Goal: Task Accomplishment & Management: Use online tool/utility

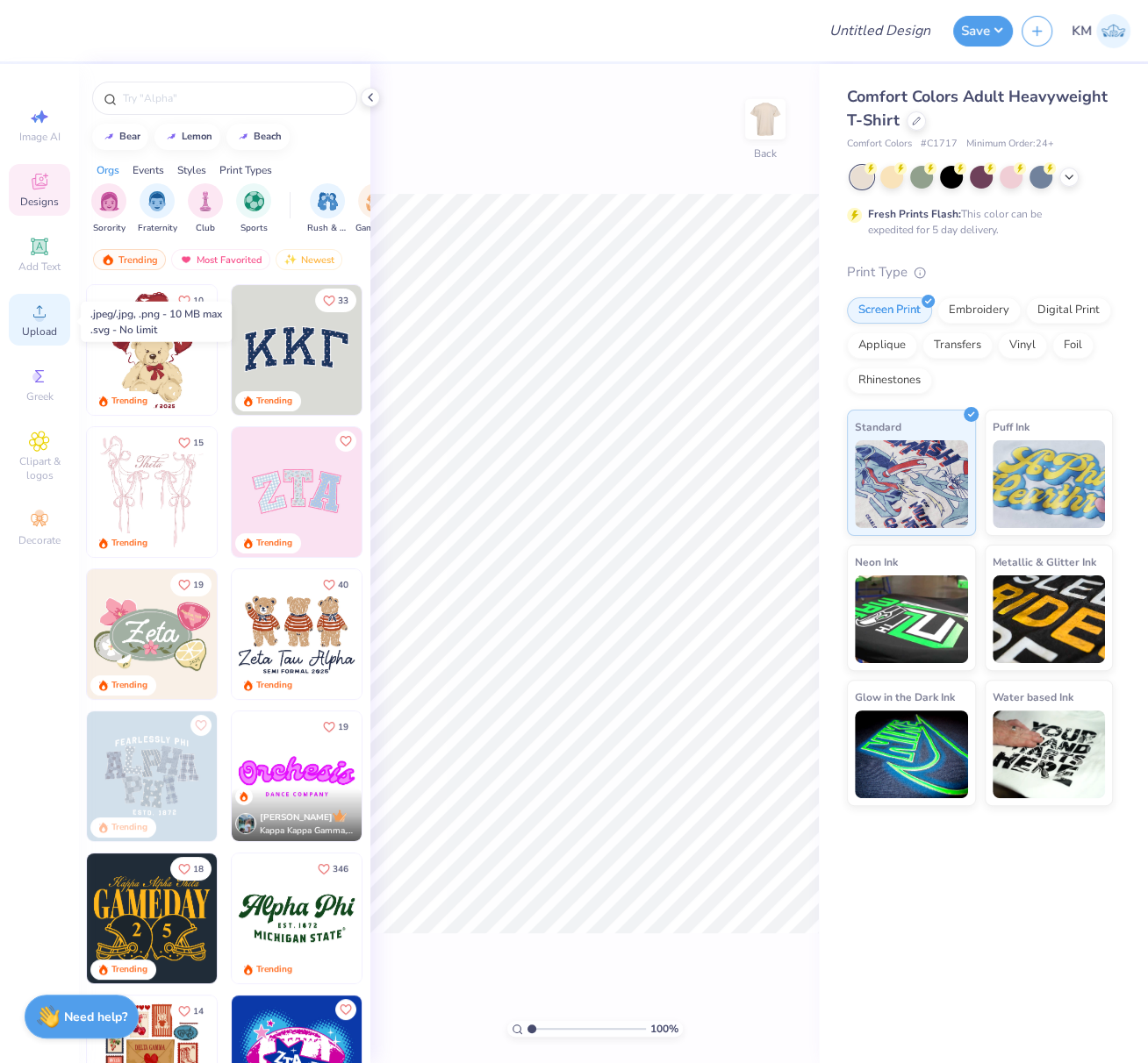
click at [32, 319] on icon at bounding box center [39, 311] width 21 height 21
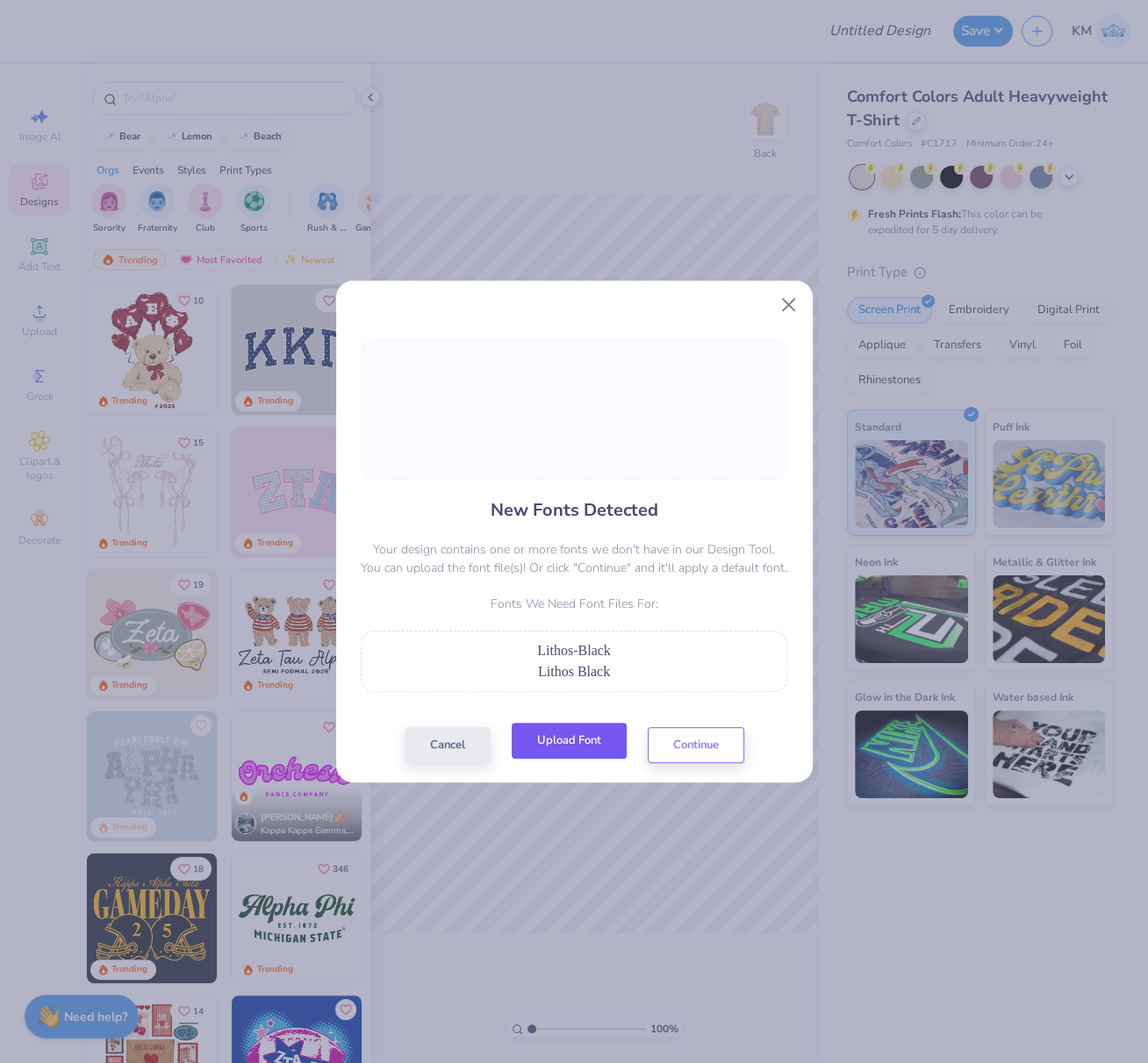
click at [576, 744] on button "Upload Font" at bounding box center [569, 741] width 115 height 36
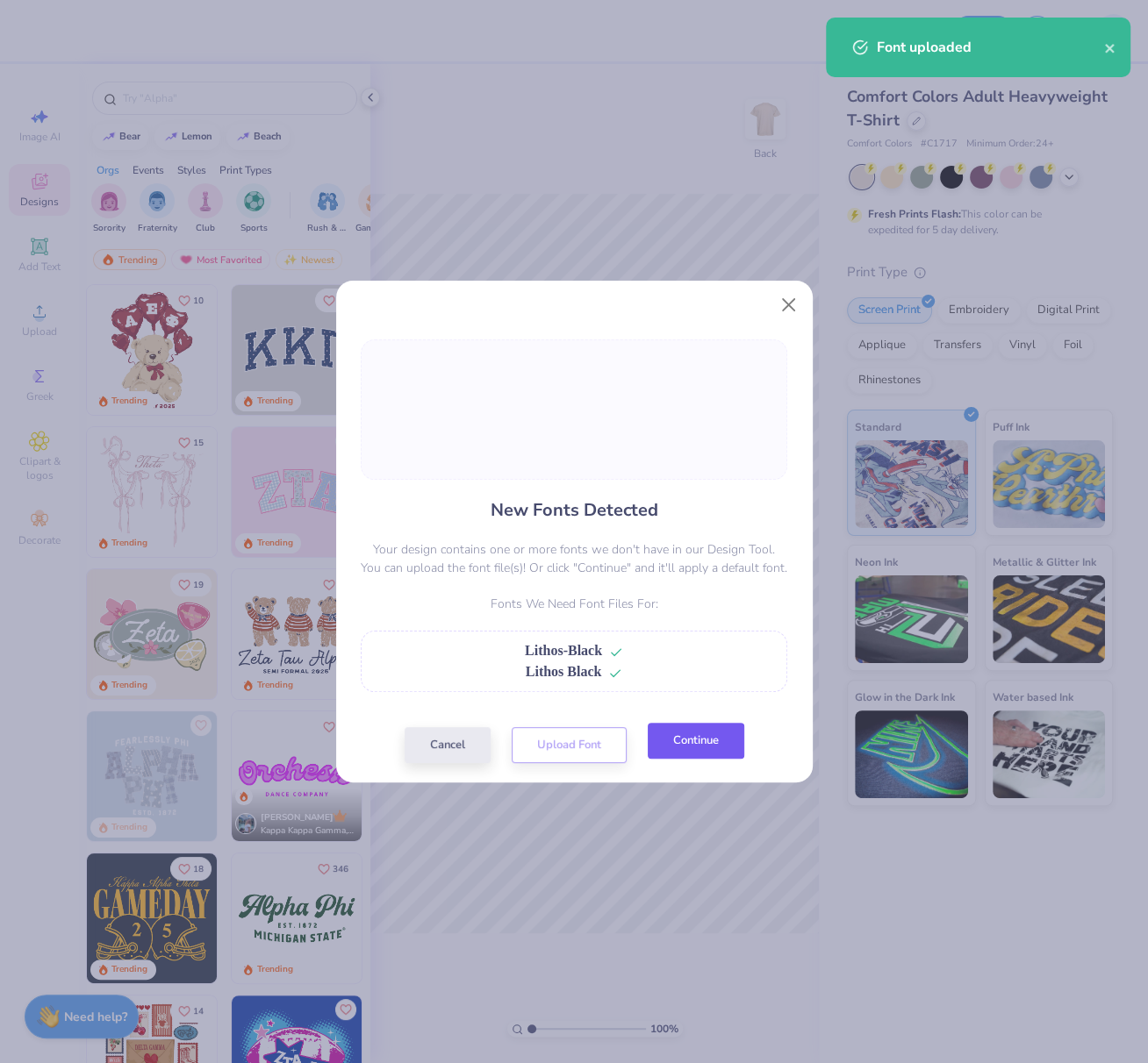
click at [699, 752] on button "Continue" at bounding box center [695, 741] width 96 height 36
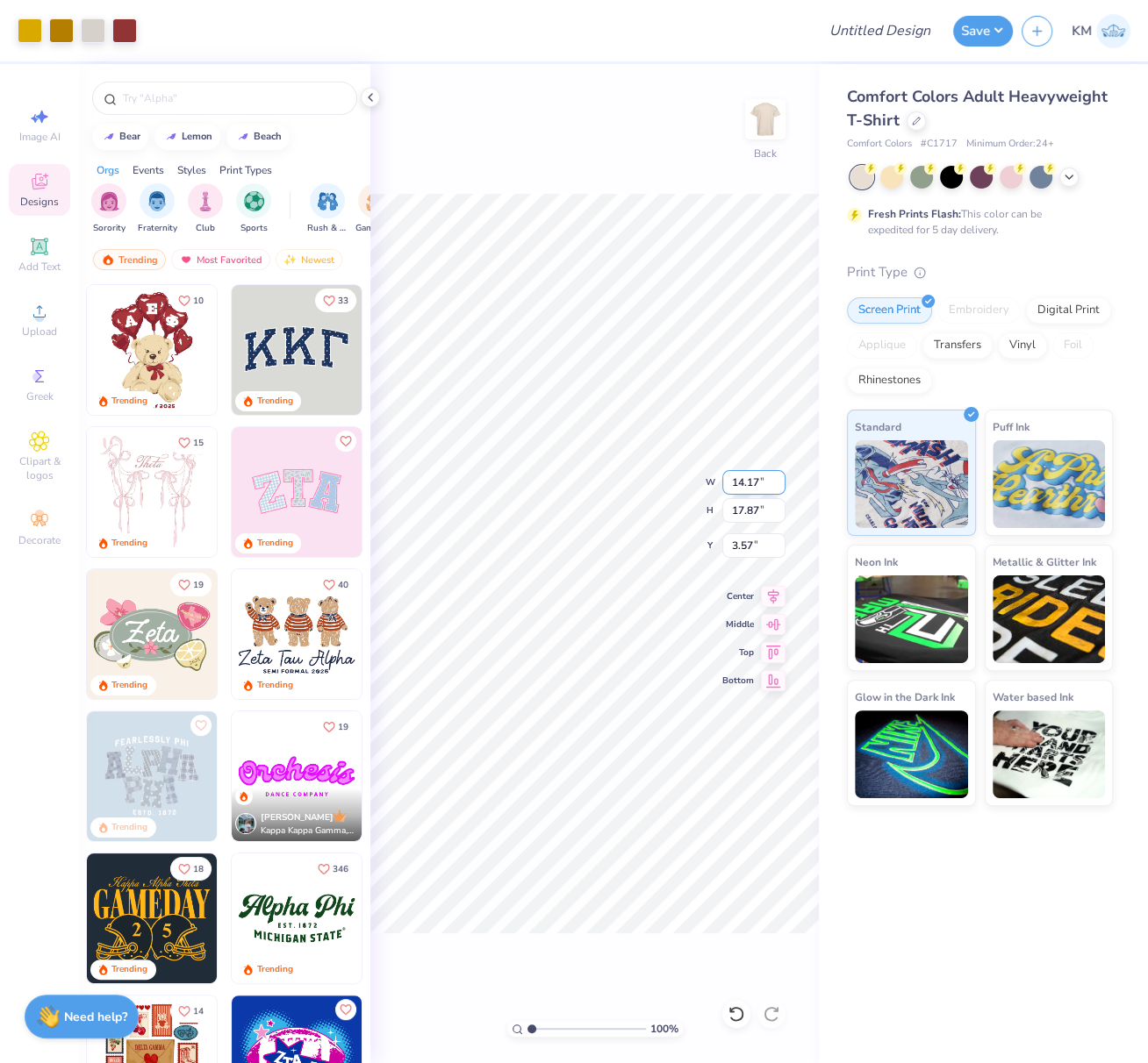
drag, startPoint x: 733, startPoint y: 481, endPoint x: 781, endPoint y: 483, distance: 48.0
click at [782, 483] on input "14.17" at bounding box center [754, 482] width 63 height 24
type input "12.00"
type input "15.13"
type input "4.94"
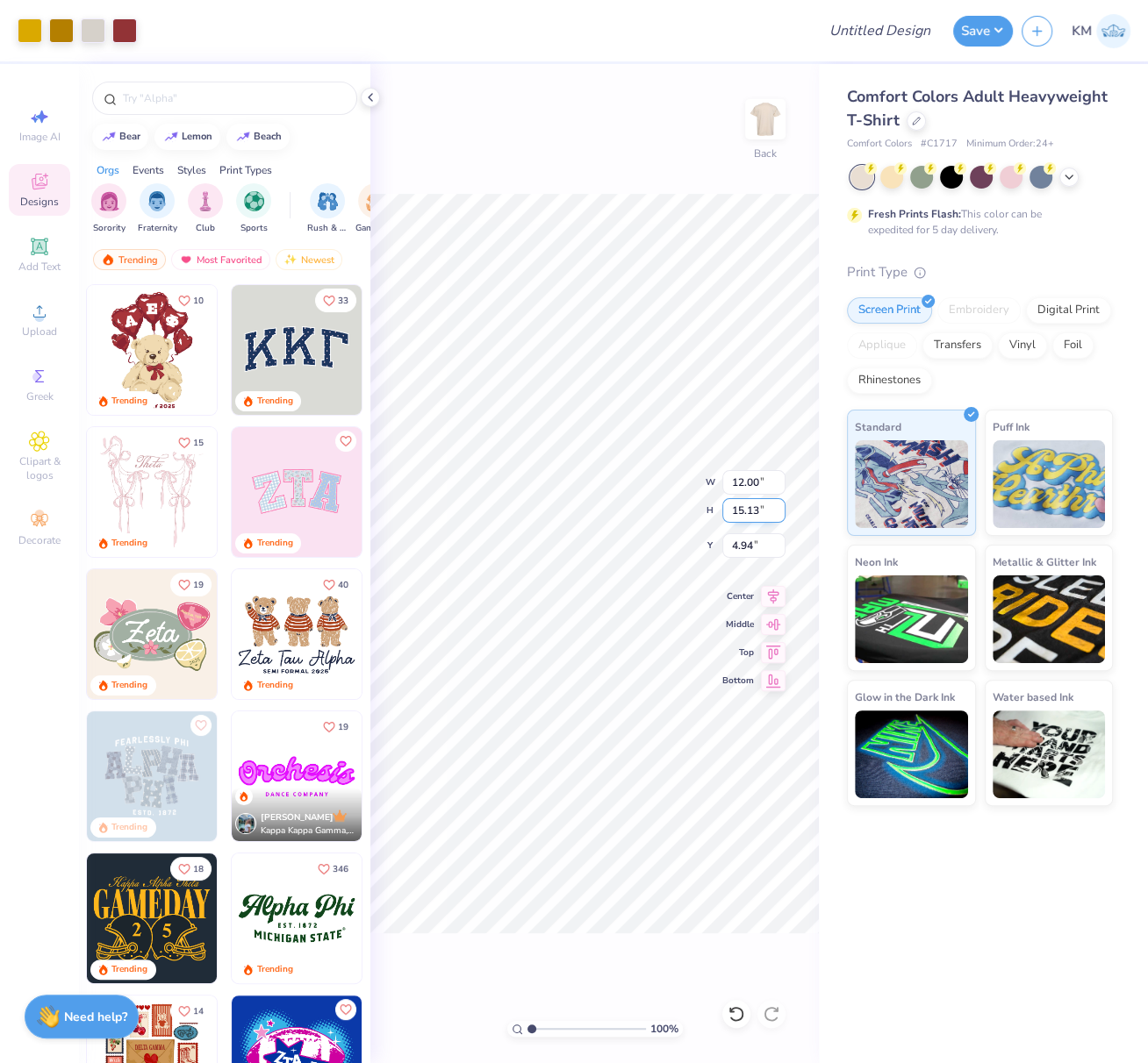
drag, startPoint x: 729, startPoint y: 507, endPoint x: 774, endPoint y: 509, distance: 45.0
click at [775, 507] on input "15.13" at bounding box center [754, 510] width 63 height 24
type input "14"
type input "11.11"
type input "14.00"
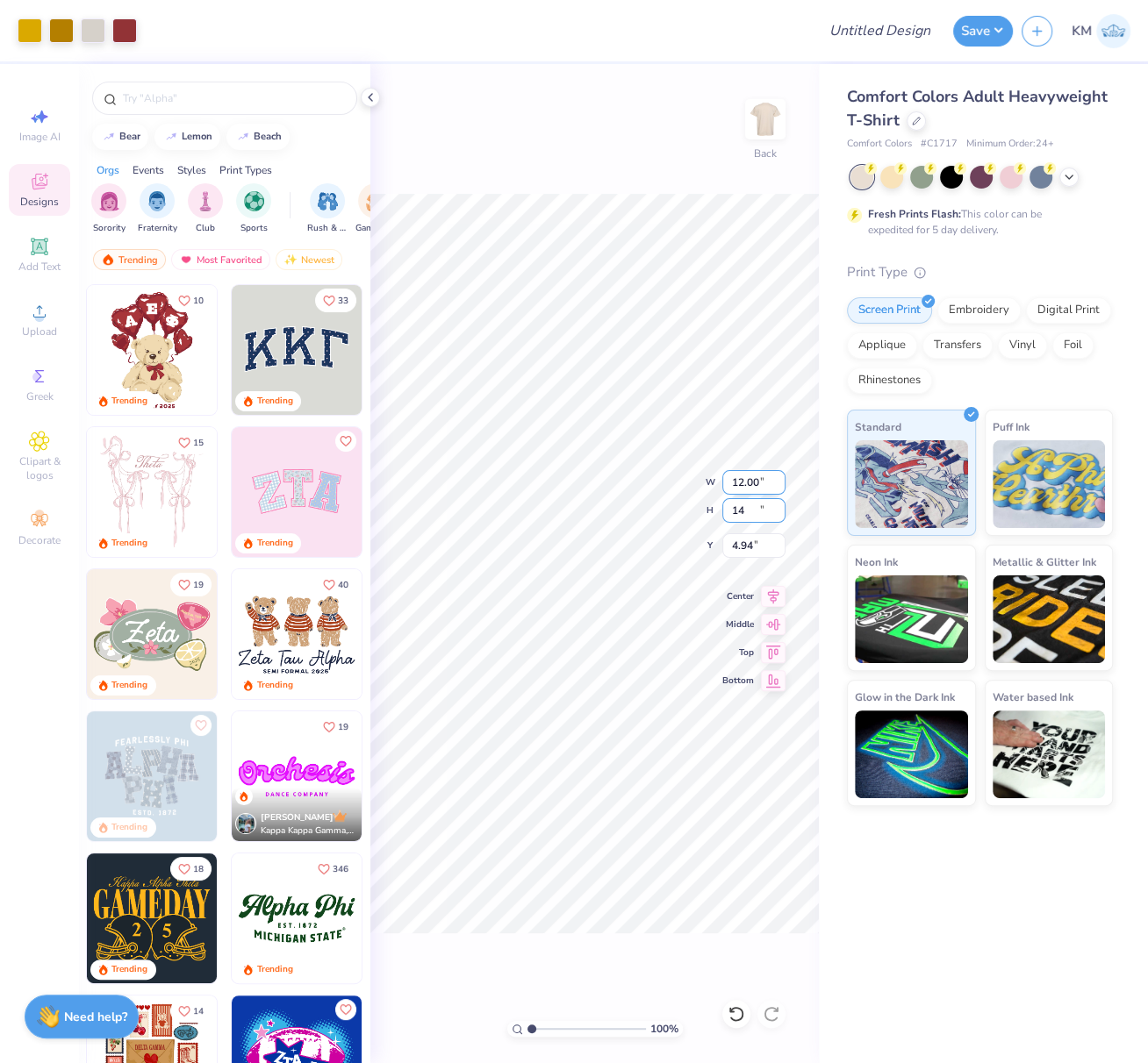
type input "5.50"
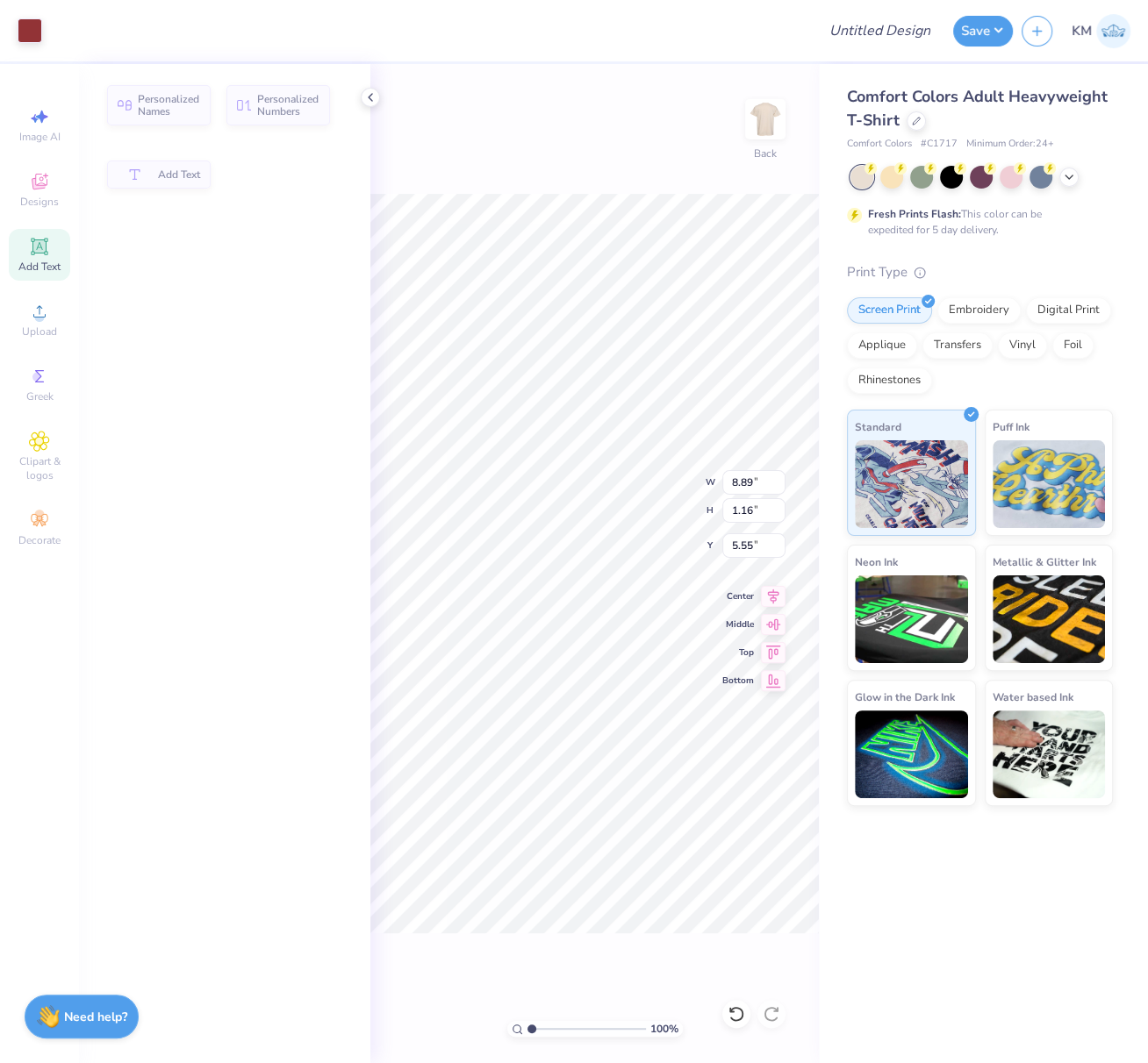
type input "8.89"
type input "1.16"
type input "5.55"
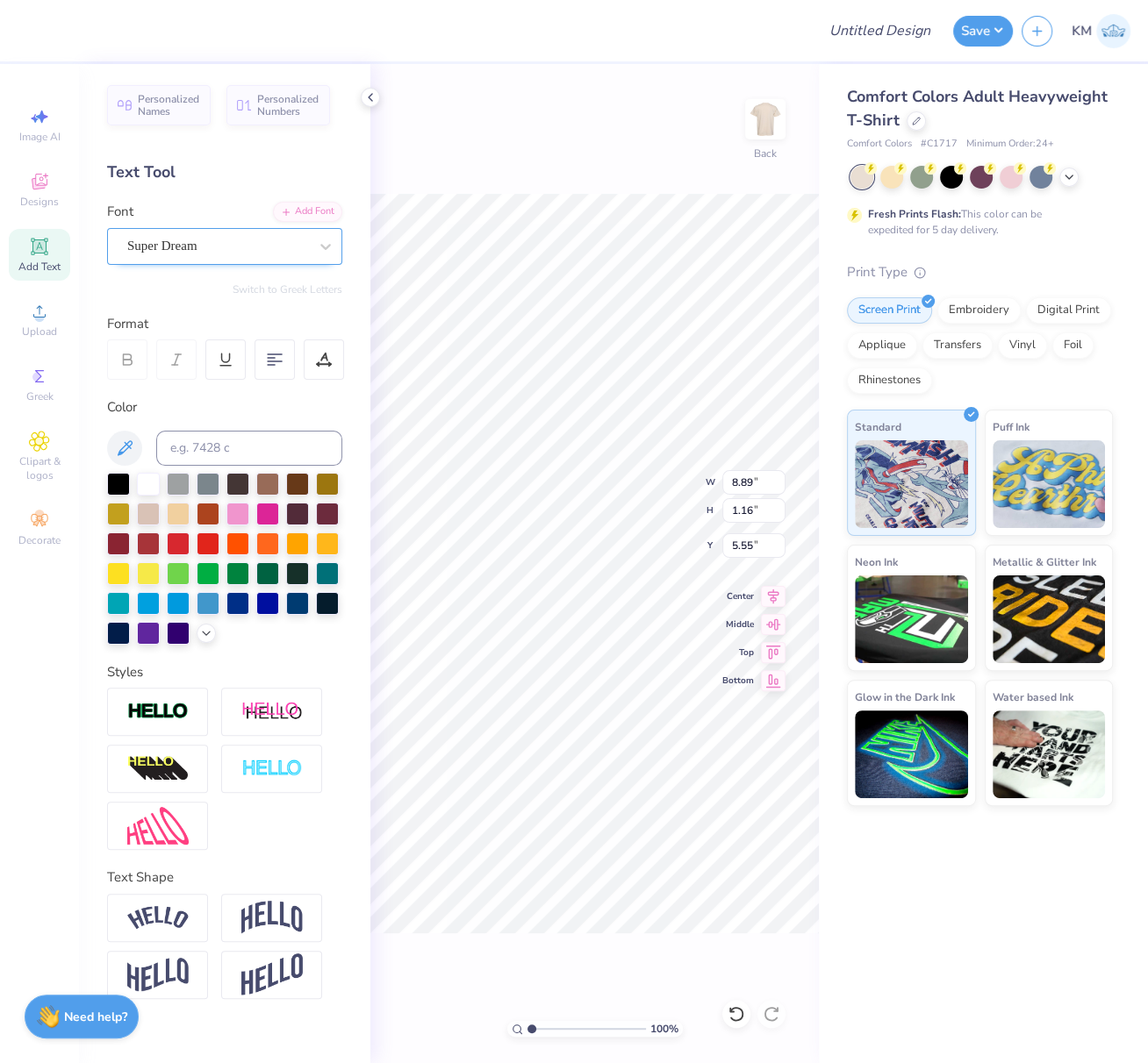
click at [171, 248] on div "Super Dream" at bounding box center [217, 246] width 185 height 27
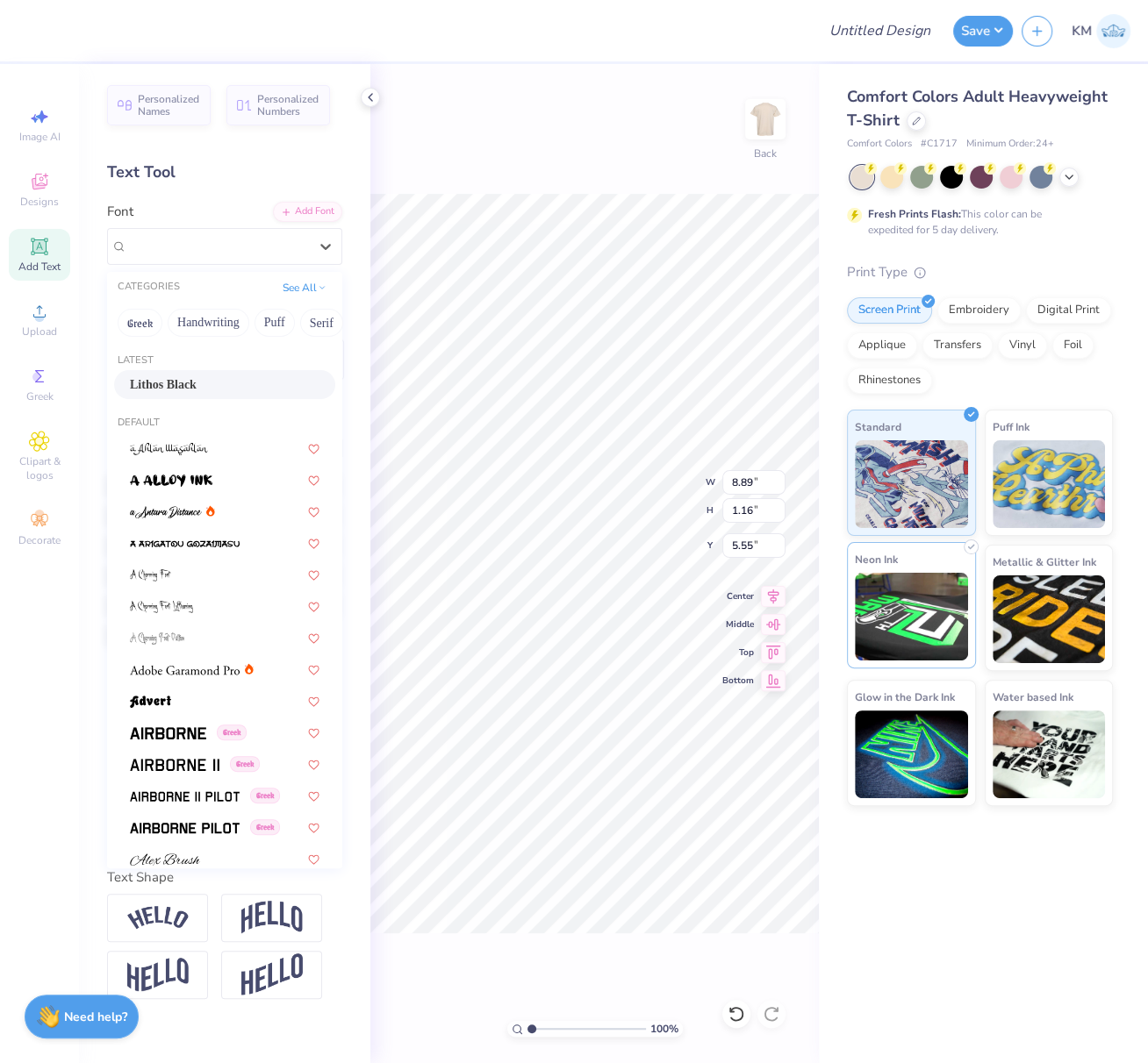
drag, startPoint x: 171, startPoint y: 385, endPoint x: 883, endPoint y: 590, distance: 740.9
click at [170, 383] on span "Lithos Black" at bounding box center [163, 384] width 67 height 18
type input "10.49"
type input "1.19"
type input "5.65"
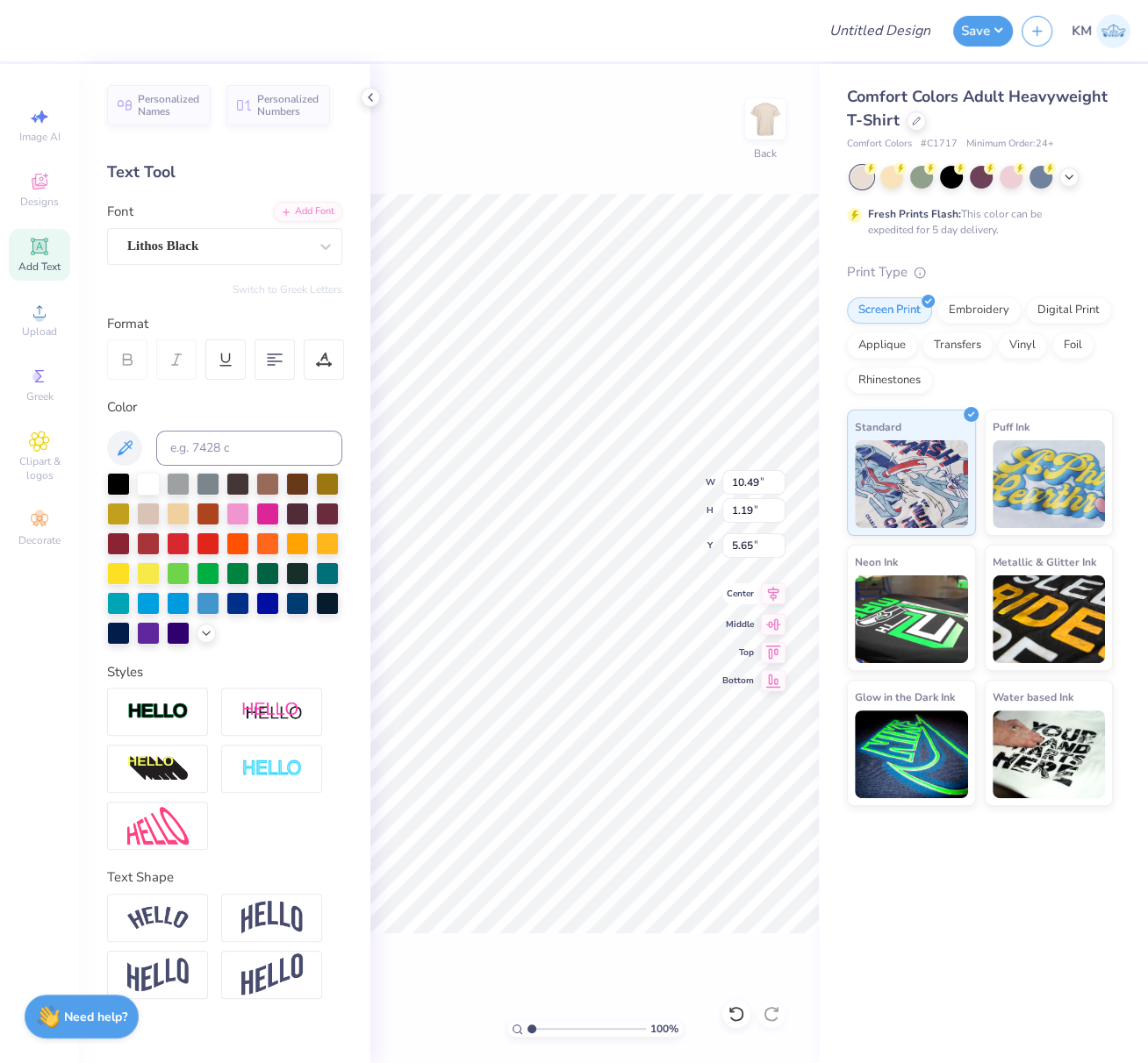
click at [774, 594] on icon at bounding box center [773, 593] width 24 height 21
type input "3.88"
type input "1.16"
type input "18.26"
click at [217, 242] on div "Super Dream" at bounding box center [217, 246] width 185 height 27
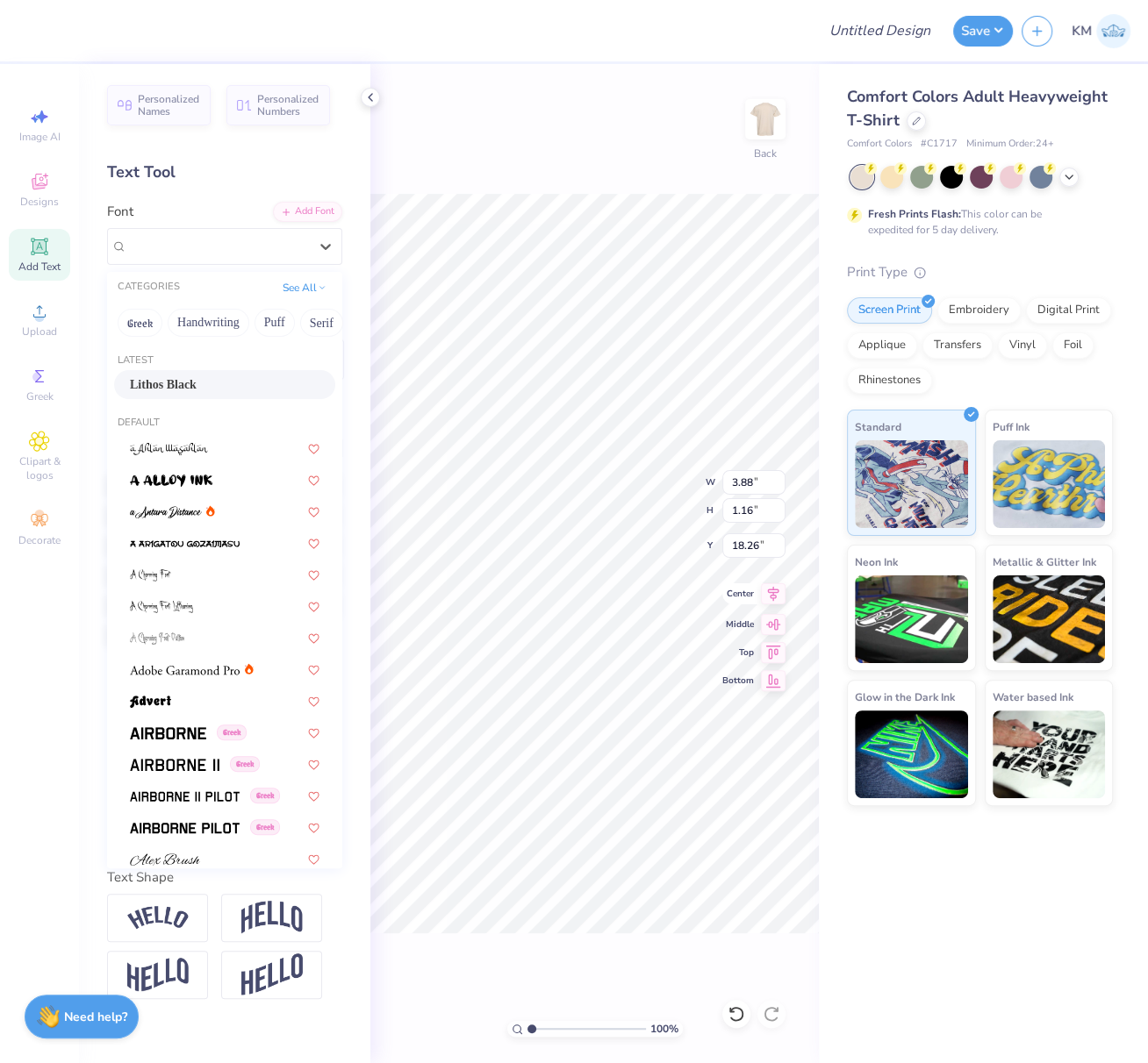
drag, startPoint x: 184, startPoint y: 376, endPoint x: 774, endPoint y: 594, distance: 629.0
click at [184, 375] on span "Lithos Black" at bounding box center [163, 384] width 67 height 18
type input "4.30"
type input "1.17"
type input "18.36"
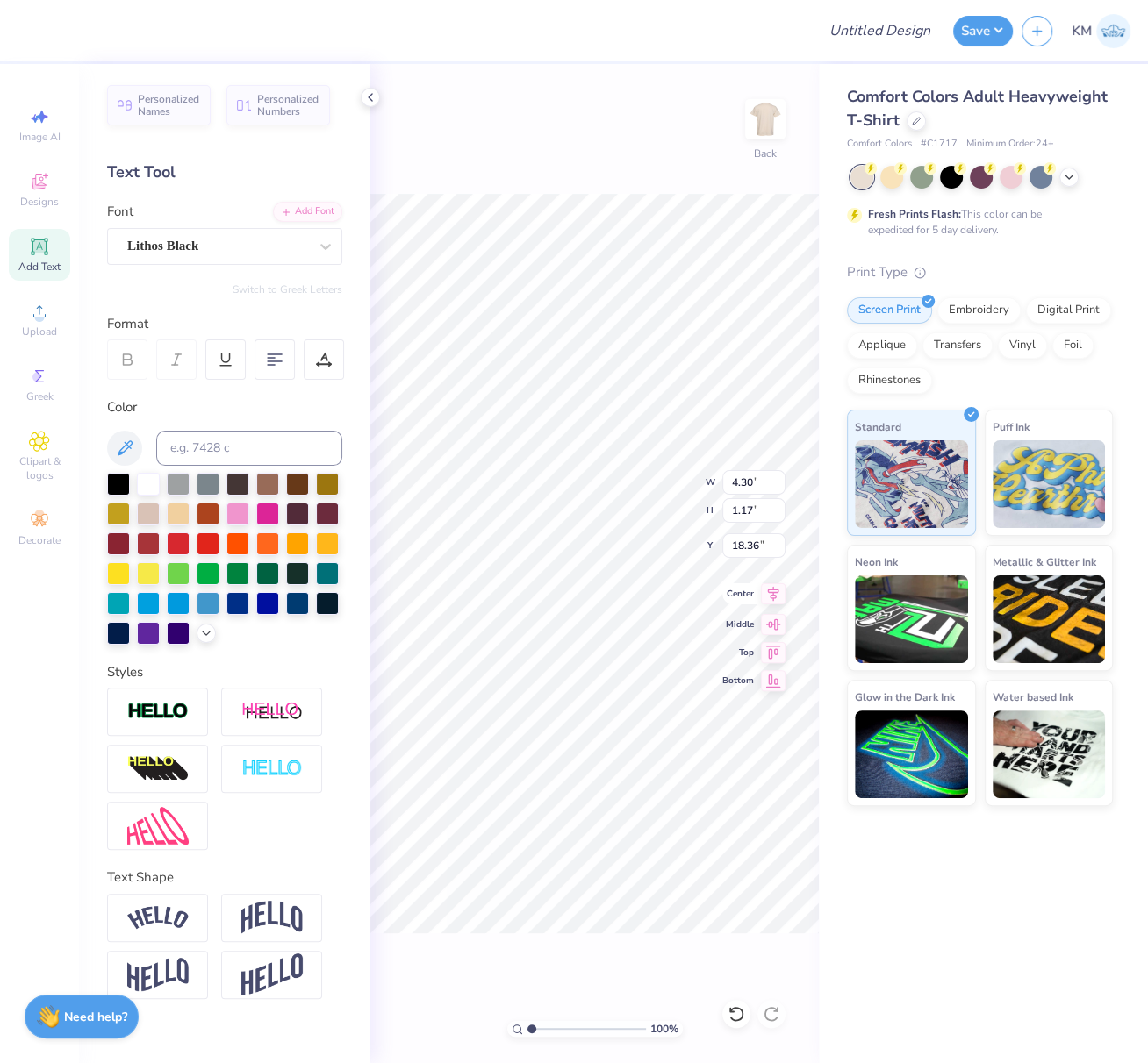
click at [775, 592] on icon at bounding box center [773, 594] width 12 height 15
click at [773, 592] on icon at bounding box center [773, 594] width 12 height 15
drag, startPoint x: 741, startPoint y: 480, endPoint x: 766, endPoint y: 490, distance: 26.9
click at [764, 481] on input "11.11" at bounding box center [754, 482] width 63 height 24
type input "10.00"
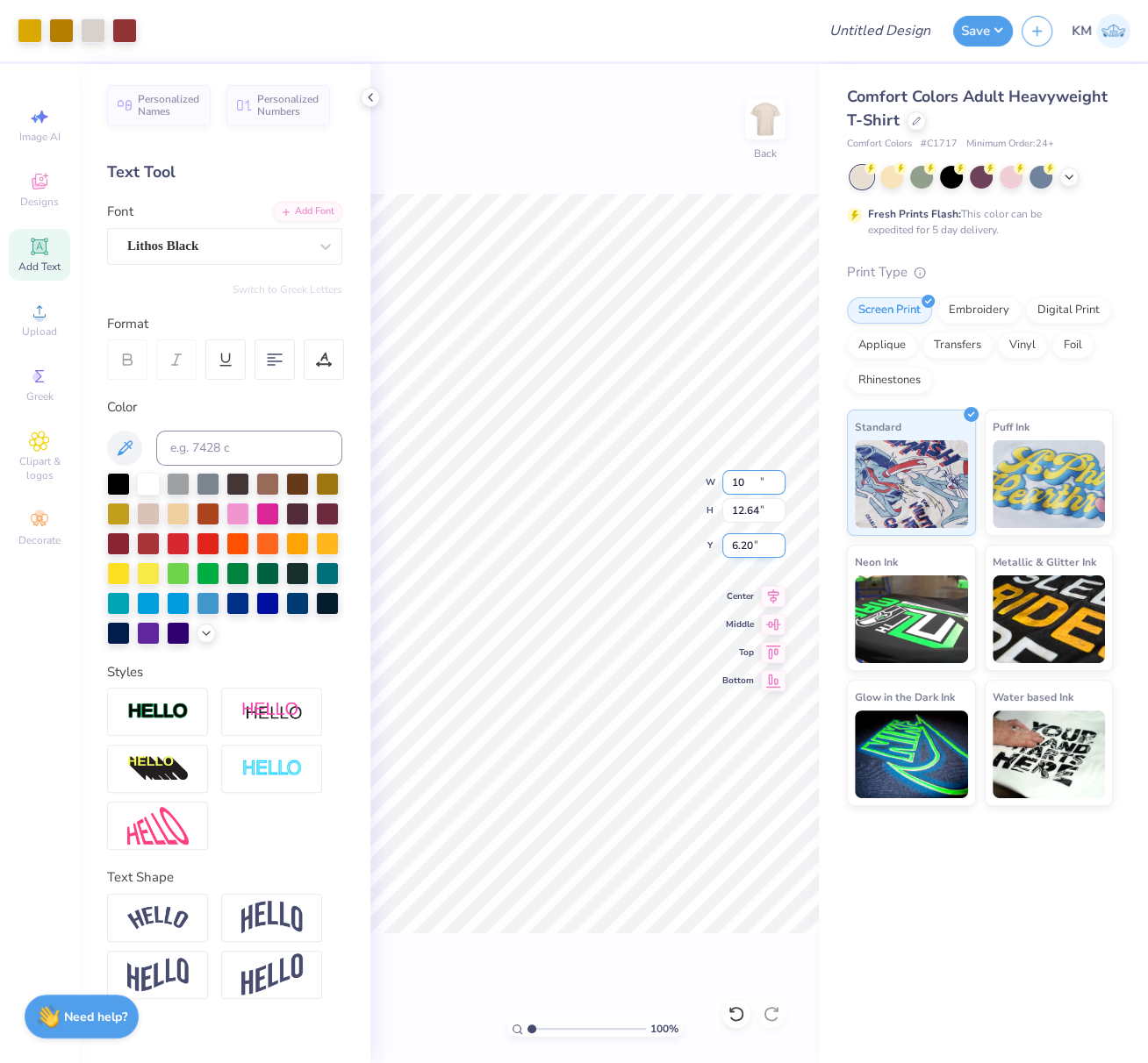
type input "12.64"
drag, startPoint x: 752, startPoint y: 545, endPoint x: 735, endPoint y: 553, distance: 18.8
click at [732, 544] on input "6.20" at bounding box center [754, 545] width 63 height 24
type input "3.00"
click at [777, 592] on icon at bounding box center [773, 593] width 24 height 21
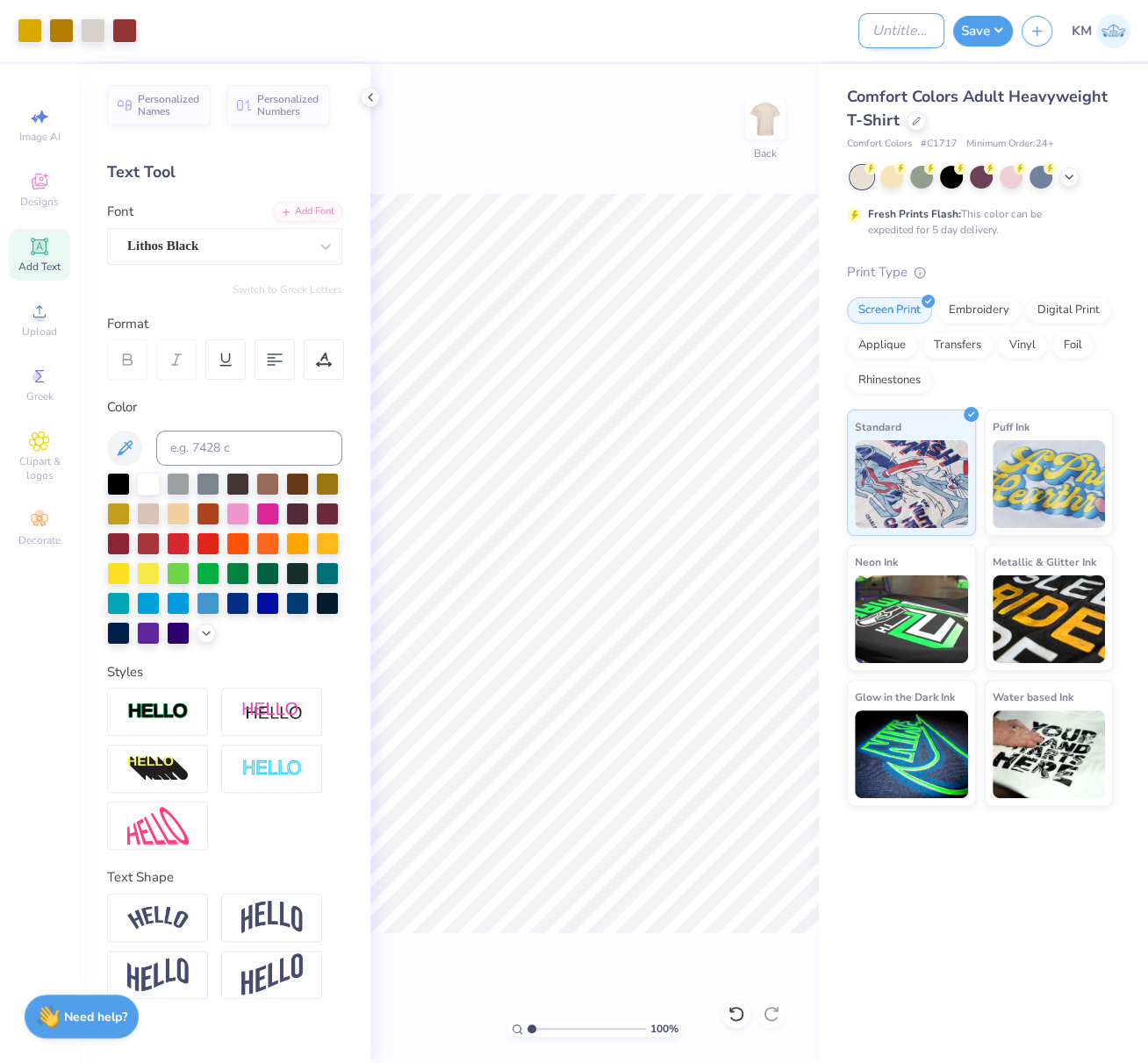
click at [911, 32] on input "Design Title" at bounding box center [901, 31] width 86 height 35
paste input "FPS239499"
type input "FPS239499"
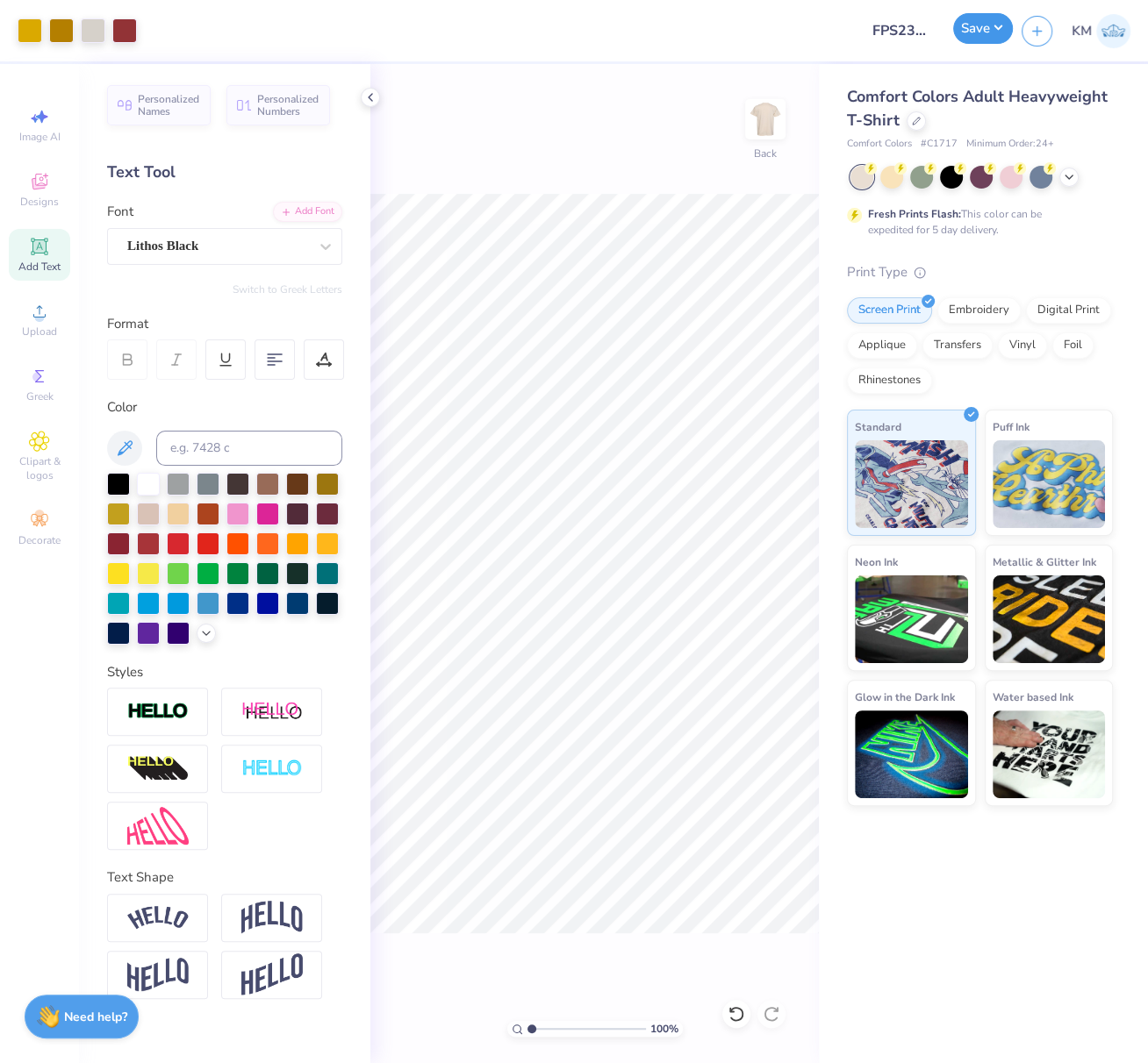
click at [991, 26] on button "Save" at bounding box center [983, 29] width 59 height 31
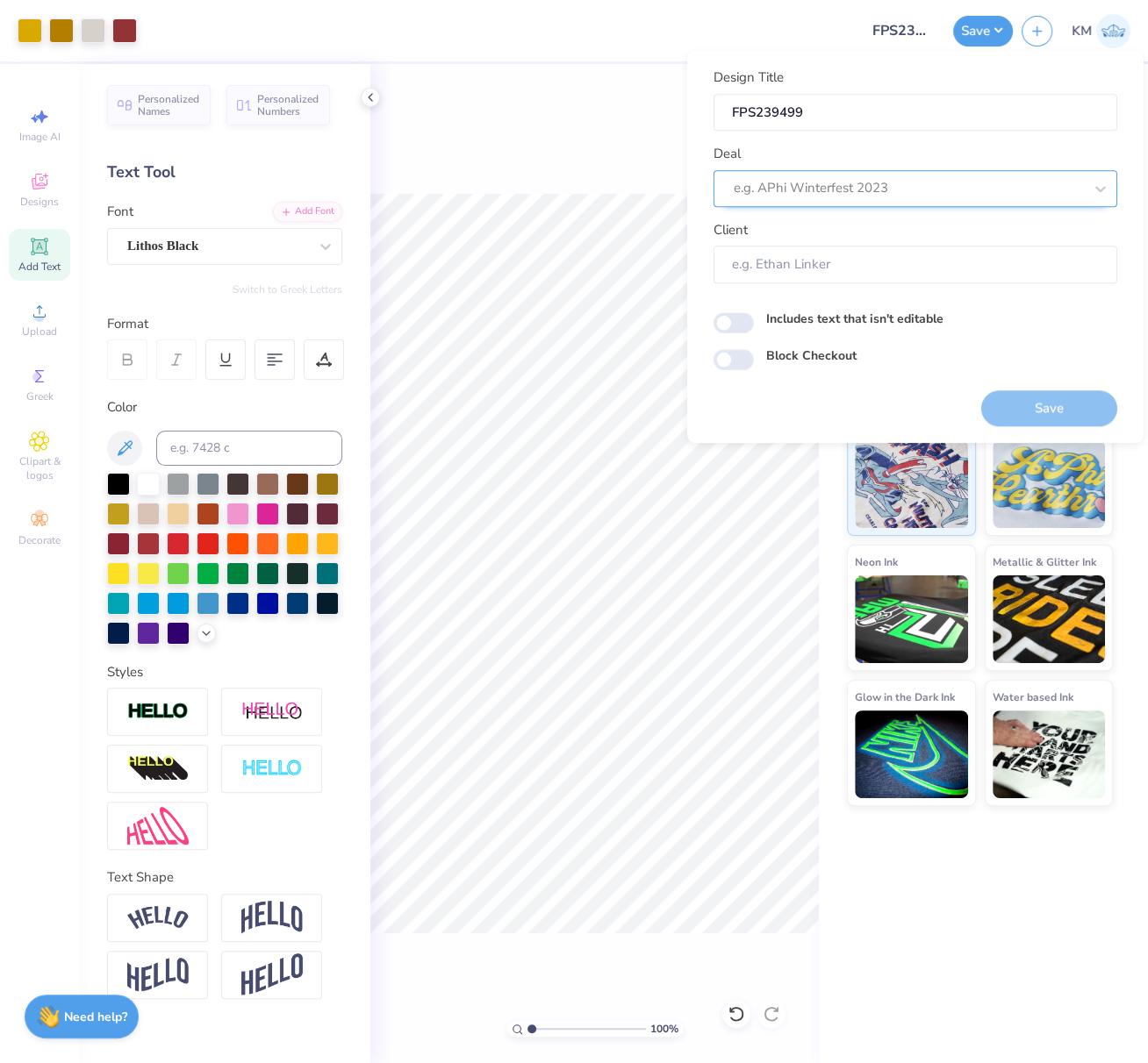
click at [821, 185] on div at bounding box center [908, 188] width 349 height 23
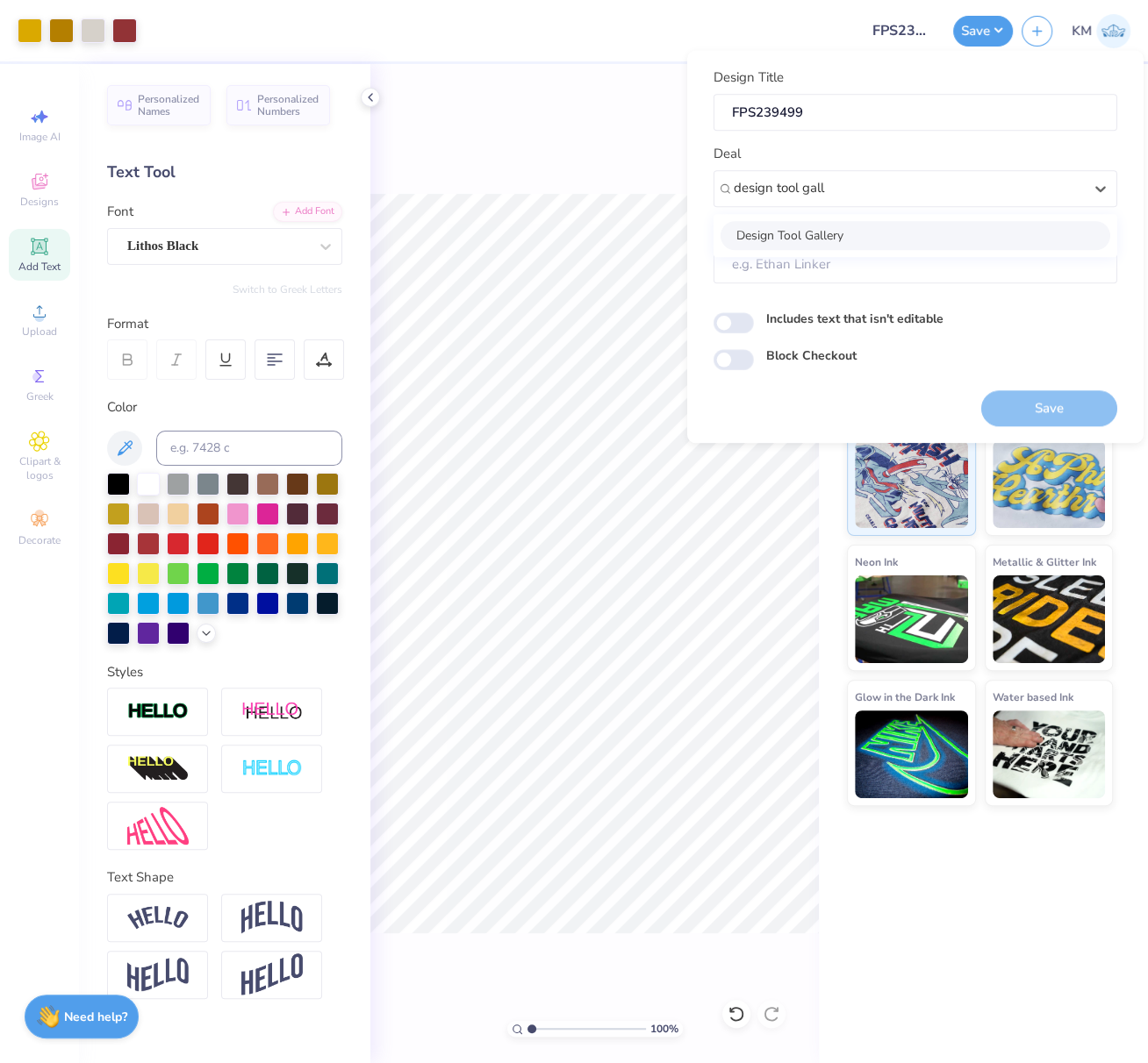
drag, startPoint x: 972, startPoint y: 230, endPoint x: 979, endPoint y: 240, distance: 12.2
click at [972, 230] on div "Design Tool Gallery" at bounding box center [915, 236] width 390 height 29
type input "design tool gall"
type input "Design Tool Gallery User"
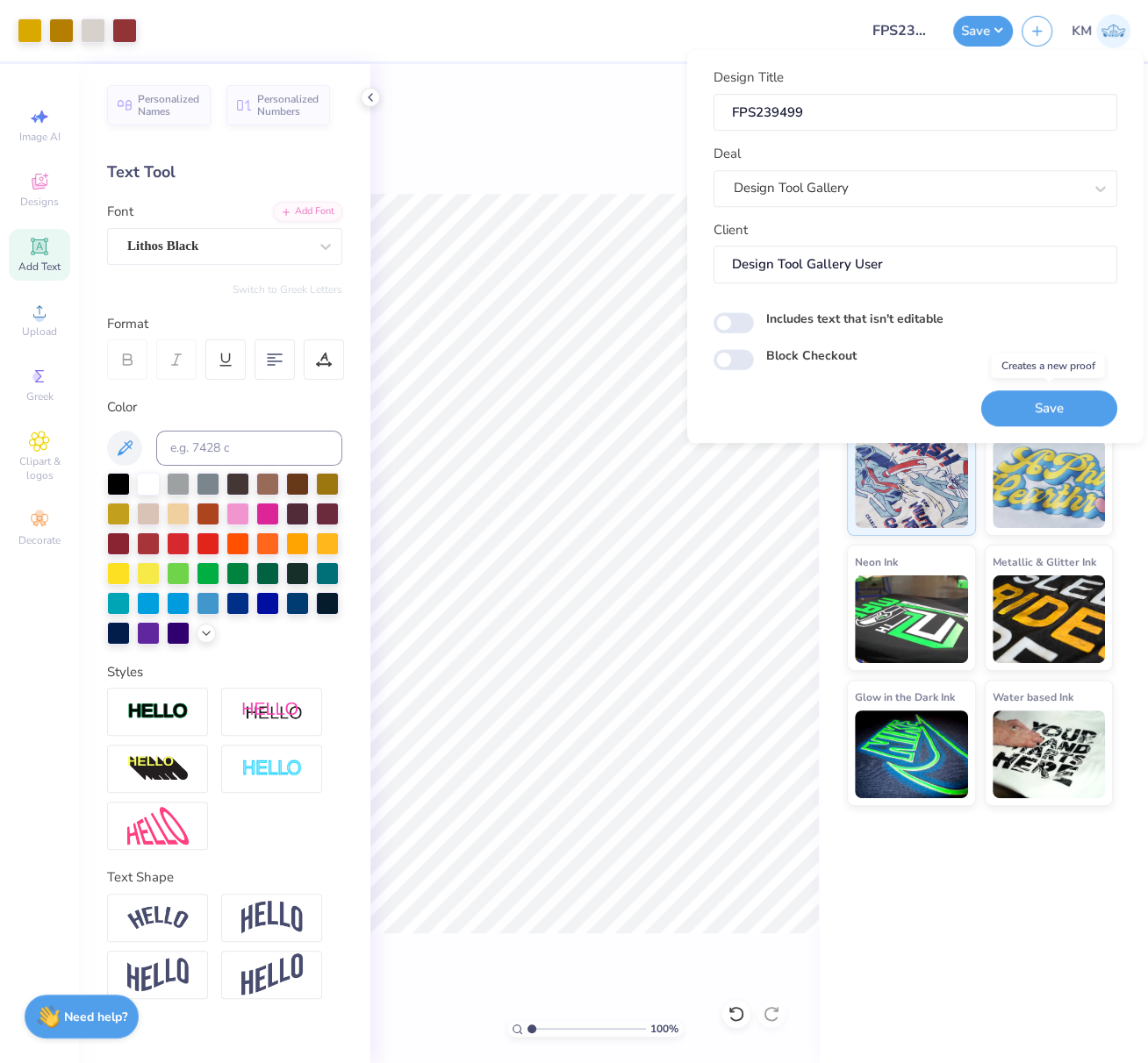
click at [1068, 407] on button "Save" at bounding box center [1049, 409] width 136 height 36
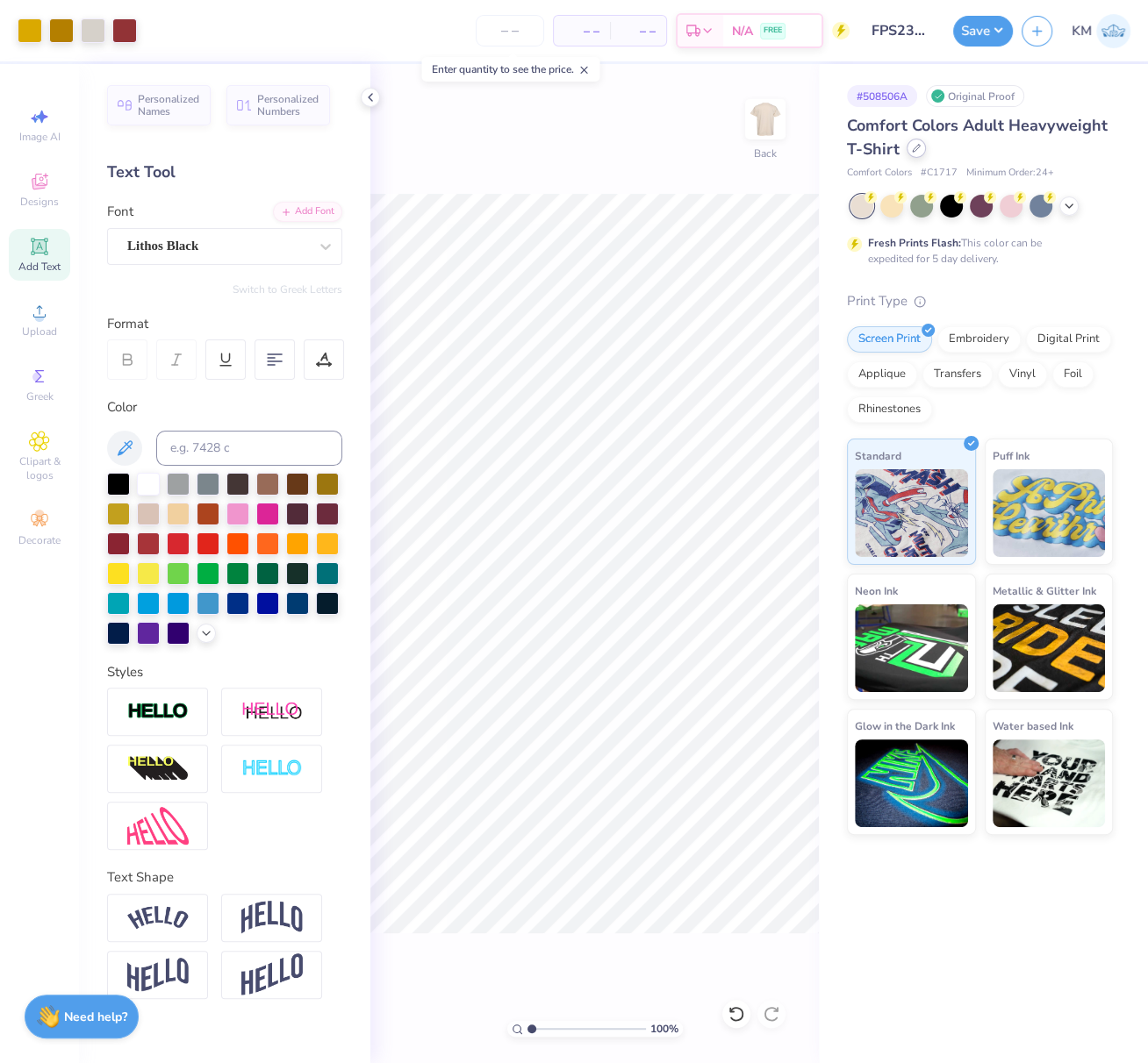
click at [917, 152] on icon at bounding box center [917, 149] width 9 height 9
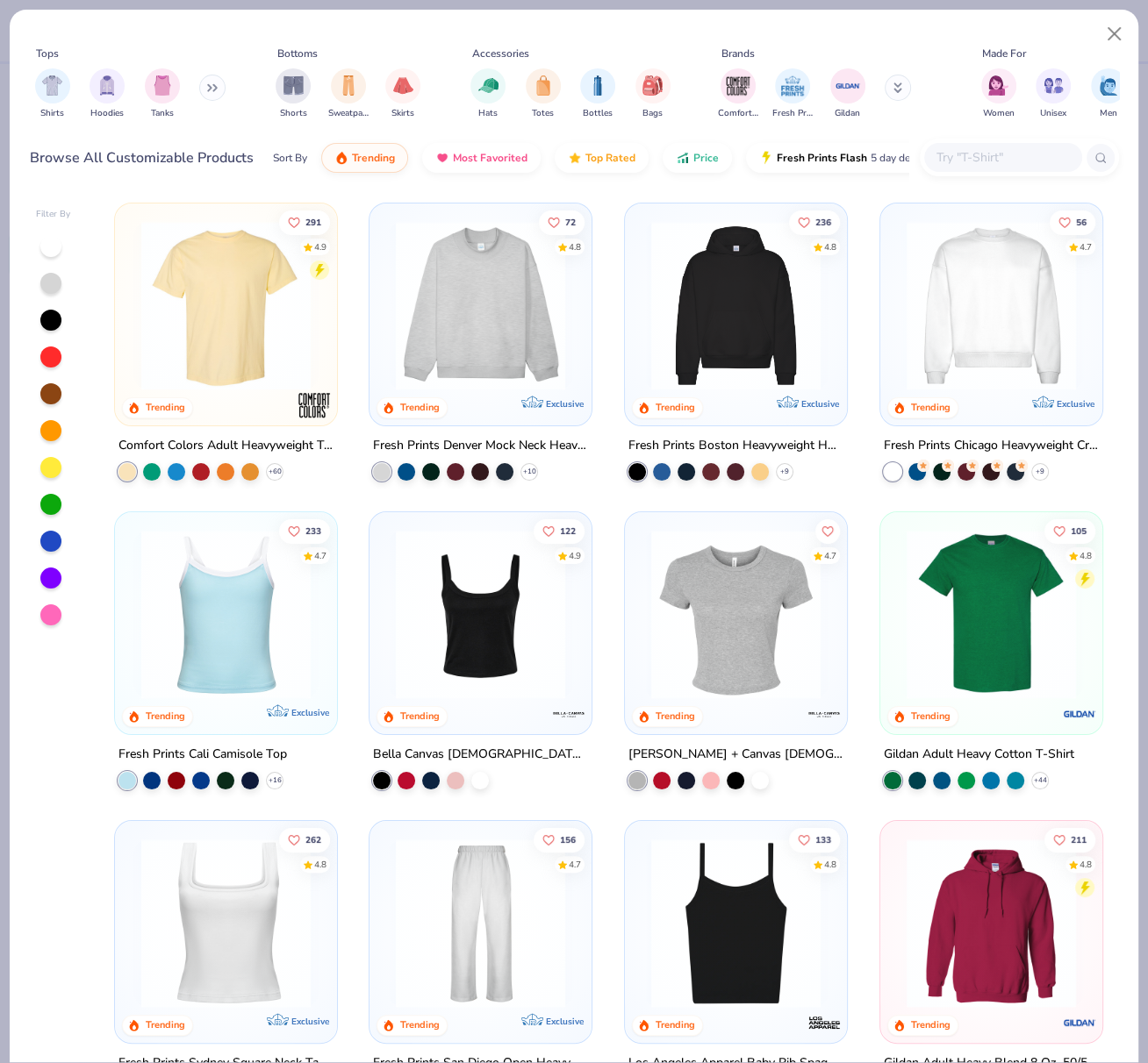
click at [976, 273] on img at bounding box center [991, 306] width 187 height 169
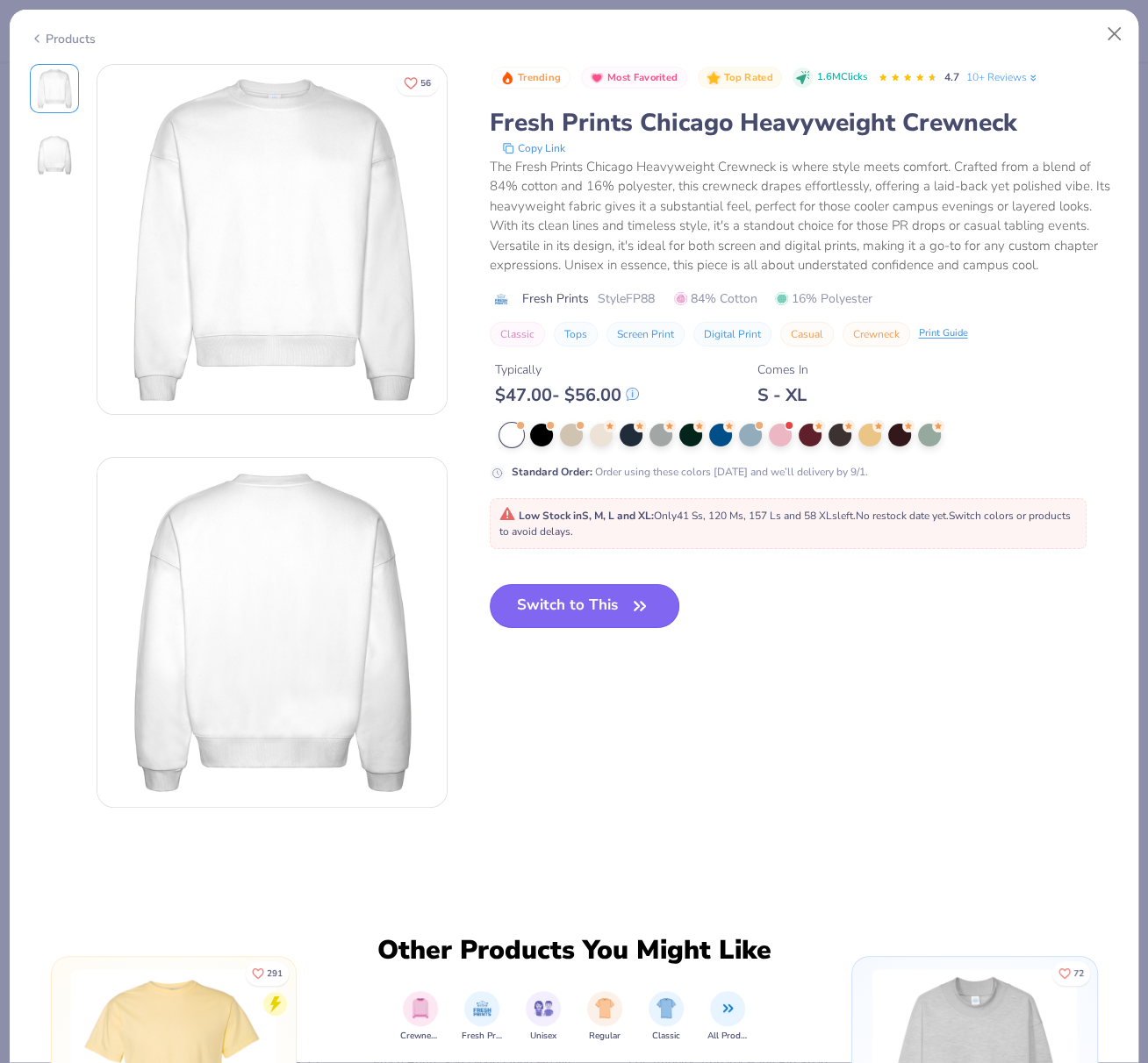
drag, startPoint x: 583, startPoint y: 607, endPoint x: 547, endPoint y: 611, distance: 36.2
click at [583, 607] on button "Switch to This" at bounding box center [585, 606] width 191 height 44
click at [552, 607] on button "Switch to This" at bounding box center [585, 606] width 191 height 44
type textarea "x"
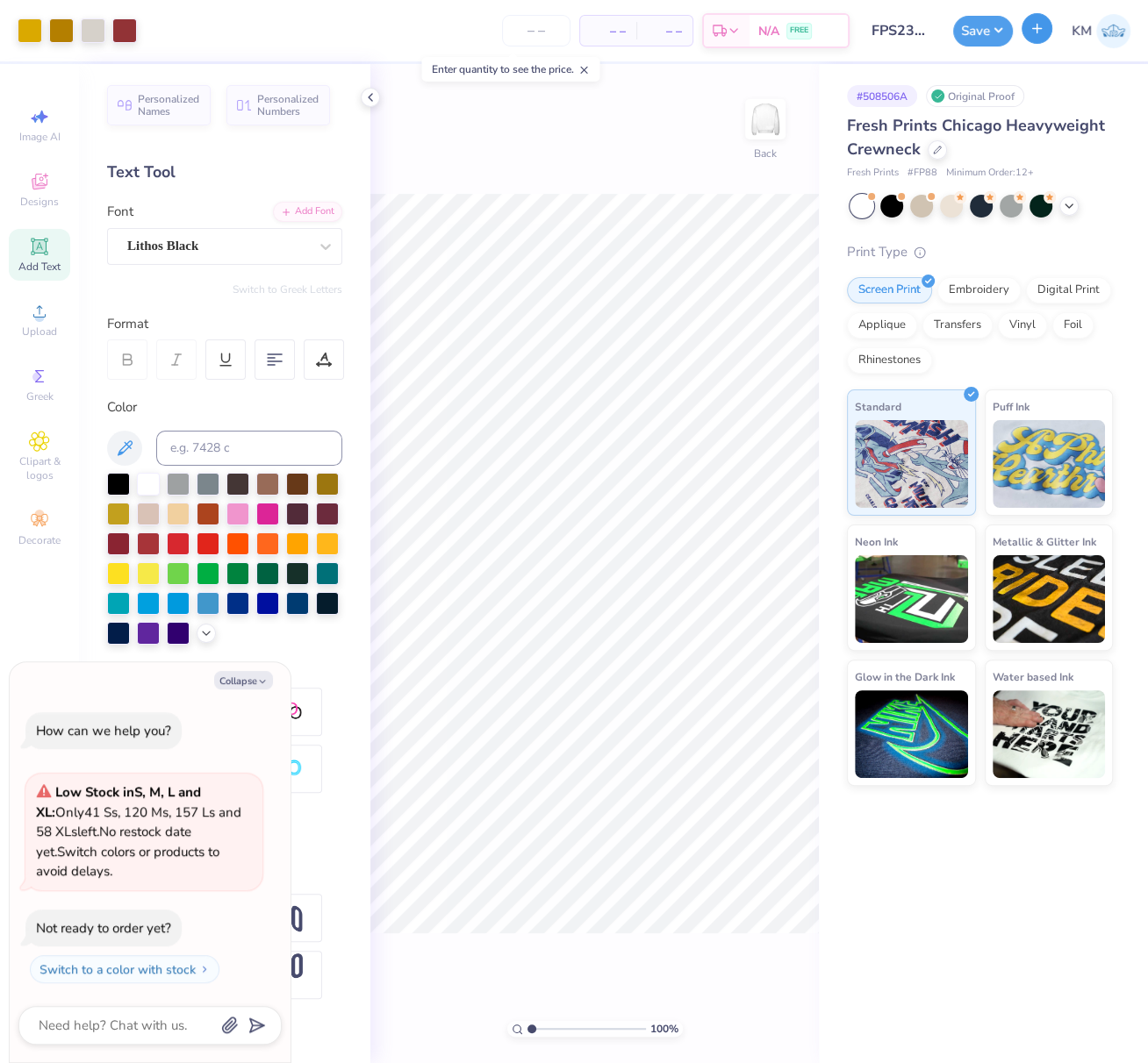
click at [1034, 31] on icon "button" at bounding box center [1036, 28] width 15 height 15
click at [1035, 31] on icon "button" at bounding box center [1036, 28] width 15 height 15
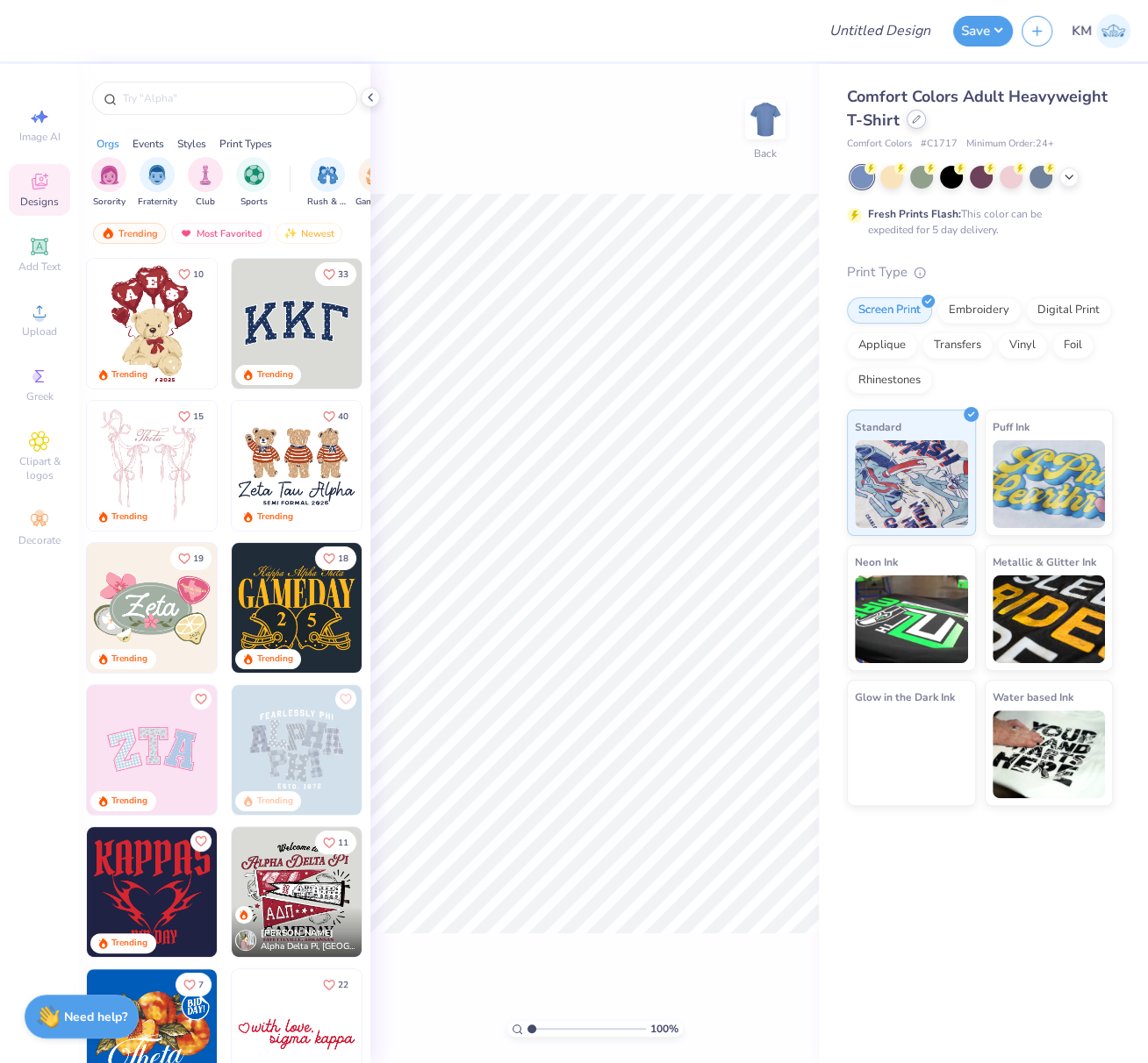
click at [917, 122] on icon at bounding box center [917, 120] width 9 height 9
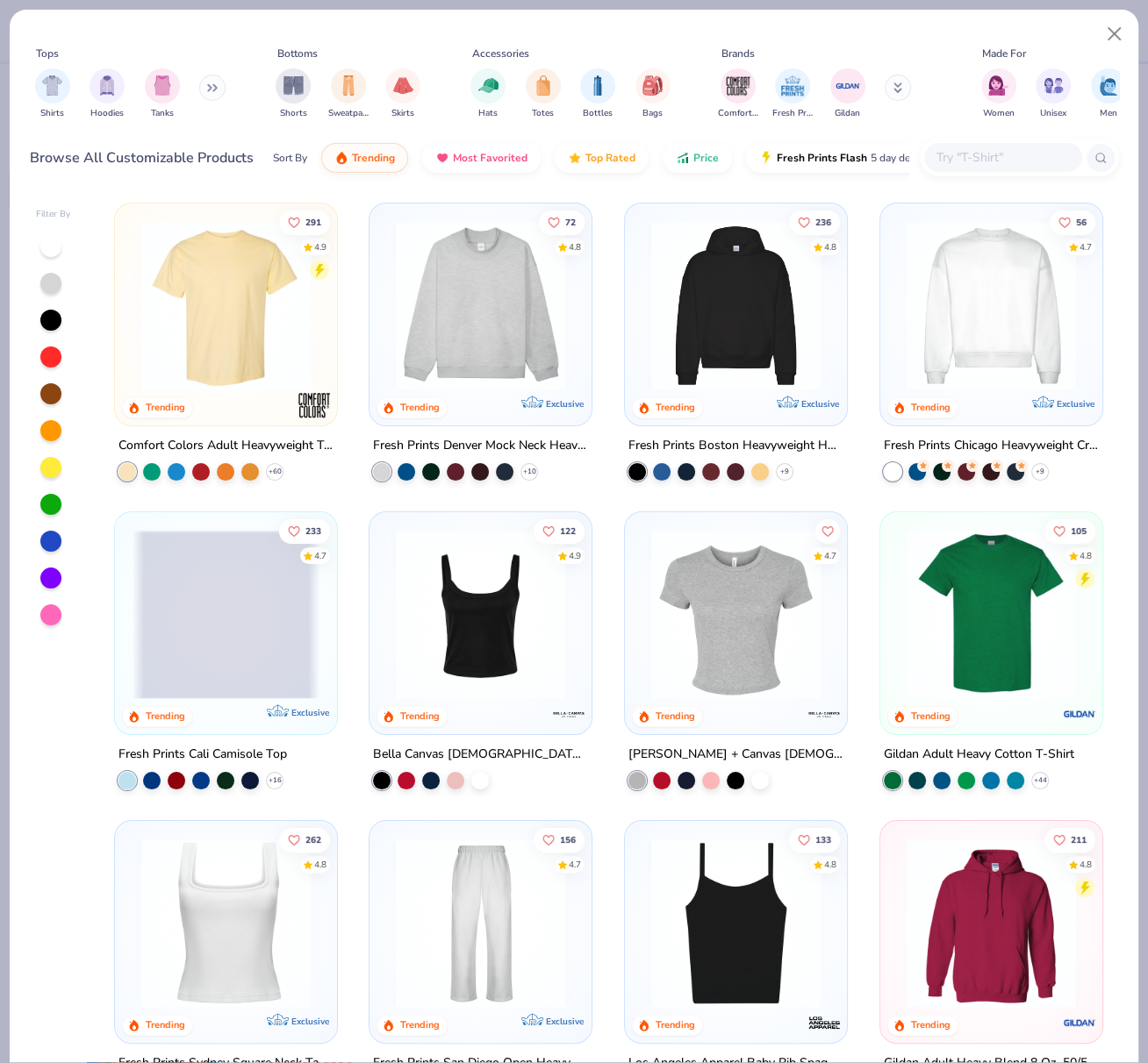
click at [991, 288] on img at bounding box center [991, 306] width 187 height 169
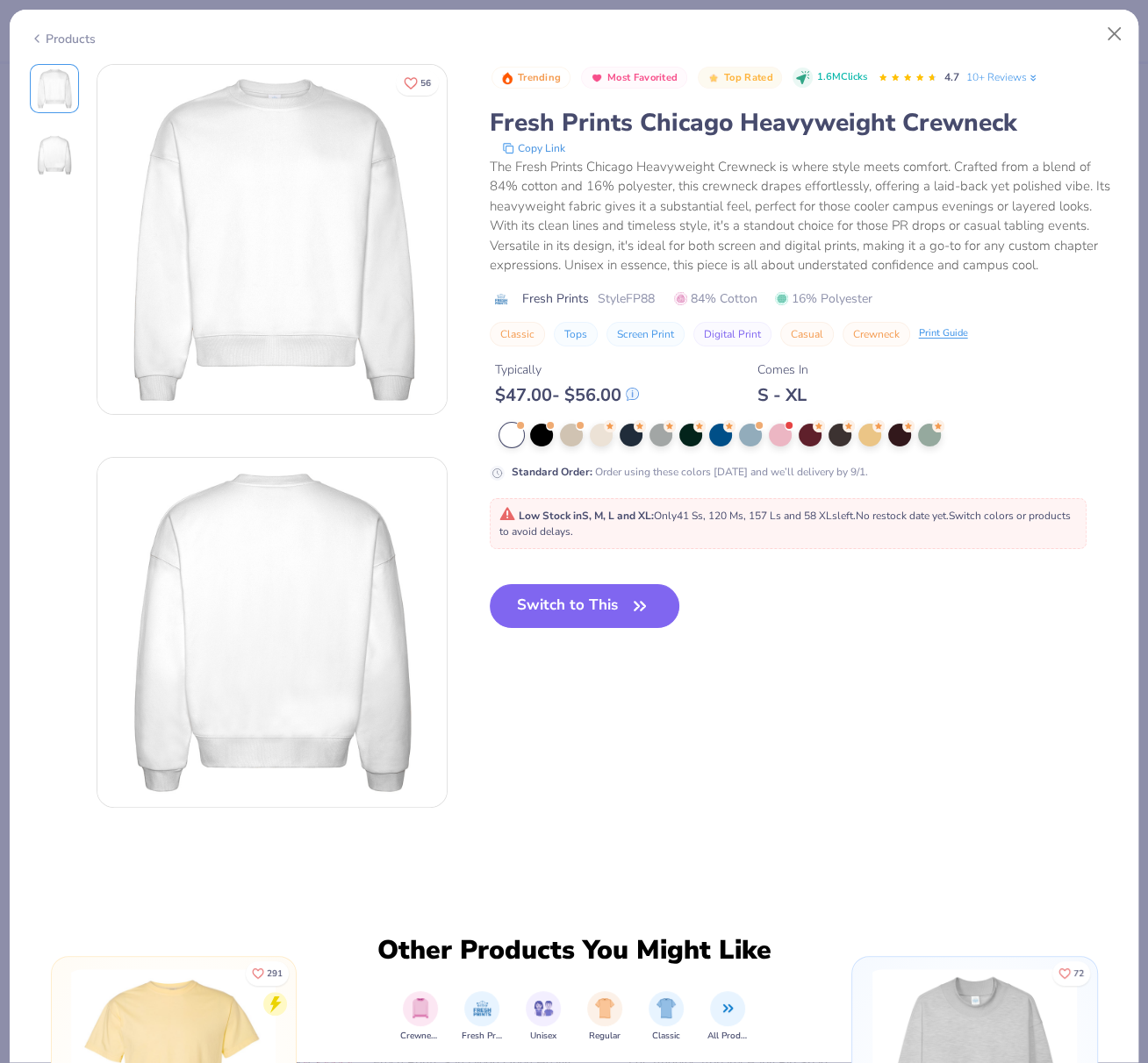
drag, startPoint x: 615, startPoint y: 609, endPoint x: 697, endPoint y: 631, distance: 84.9
click at [615, 609] on button "Switch to This" at bounding box center [585, 606] width 191 height 44
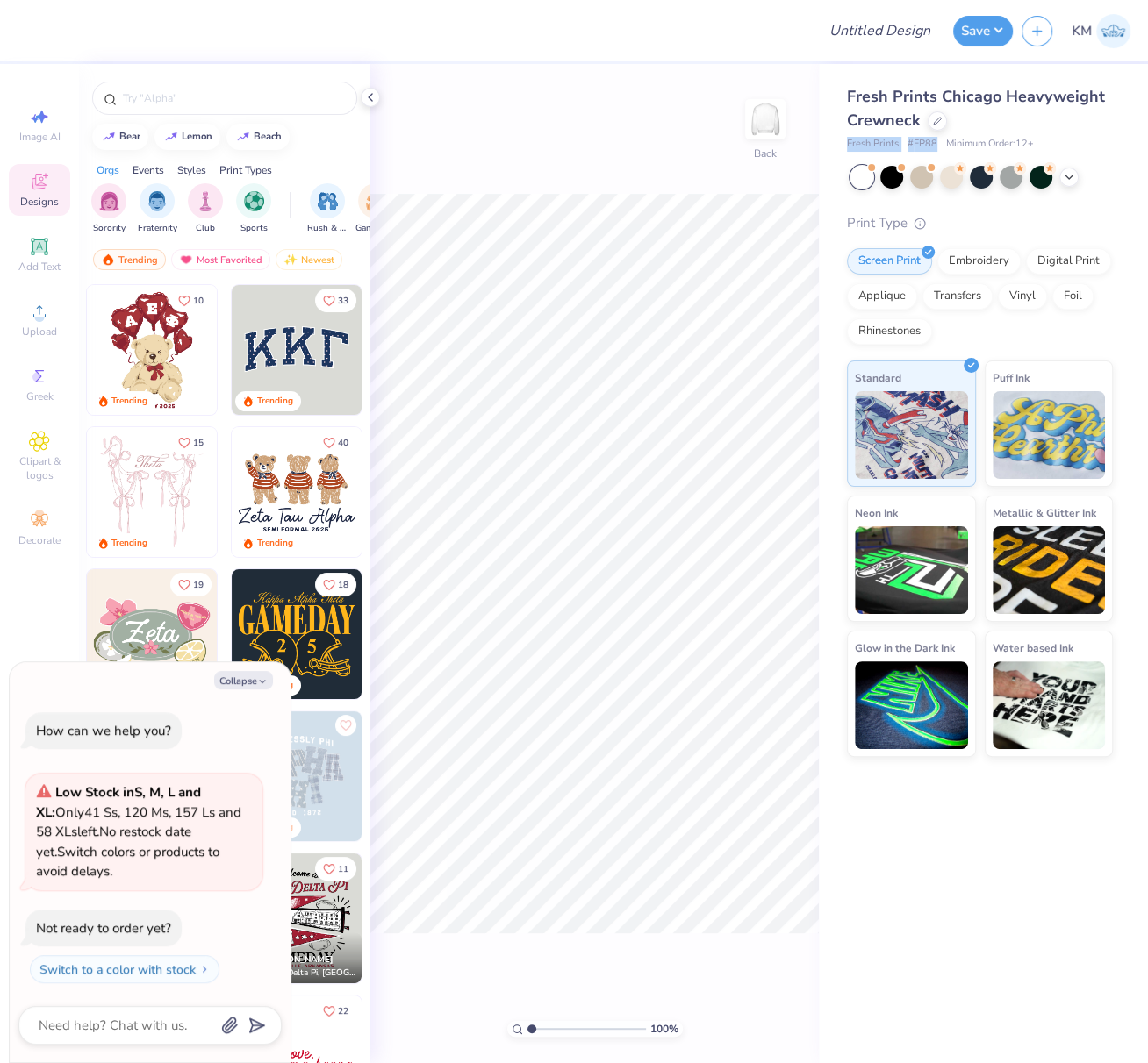
drag, startPoint x: 845, startPoint y: 146, endPoint x: 939, endPoint y: 146, distance: 94.0
click at [936, 144] on div "Fresh Prints # FP88 Minimum Order: 12 +" at bounding box center [980, 144] width 266 height 15
copy div "Fresh Prints # FP88"
click at [239, 689] on button "Collapse" at bounding box center [243, 680] width 59 height 18
type textarea "x"
